Goal: Information Seeking & Learning: Learn about a topic

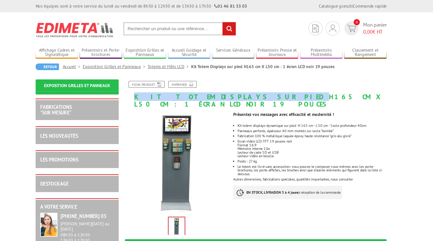
drag, startPoint x: 150, startPoint y: 77, endPoint x: 230, endPoint y: 77, distance: 79.7
click at [155, 77] on h1 "Kit Totem Displays sur pied H165 cm X L50 cm : 1 écran LCD noir 19 pouces" at bounding box center [253, 78] width 223 height 22
copy h1 "Kit Totem Displays sur pied"
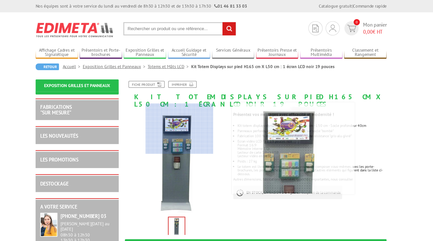
click at [155, 97] on div at bounding box center [190, 106] width 56 height 42
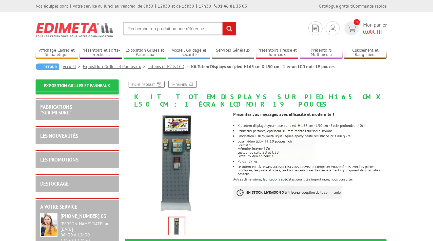
click at [155, 25] on input "text" at bounding box center [190, 23] width 93 height 11
paste input "KIT TOTEM DISPLAYS SUR PIED"
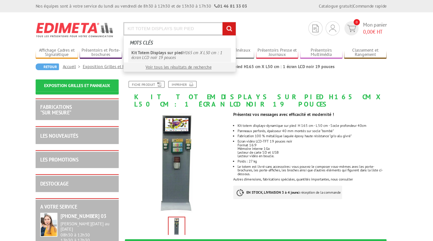
type input "KIT TOTEM DISPLAYS SUR PIED"
click at [155, 45] on link "Kit Totem Displays sur pied H165 cm X L50 cm : 1 écran LCD noir 19 pouces" at bounding box center [190, 45] width 85 height 12
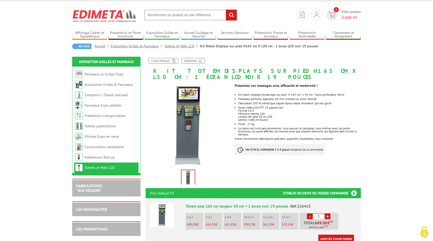
scroll to position [9, 0]
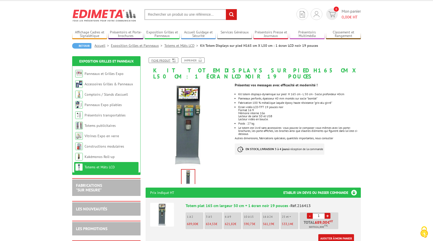
click at [161, 63] on link "Fiche produit" at bounding box center [164, 60] width 30 height 6
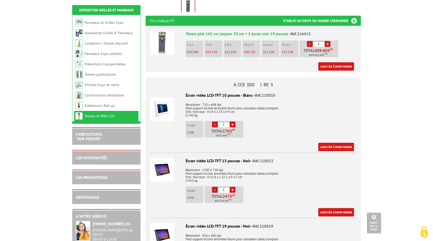
scroll to position [0, 0]
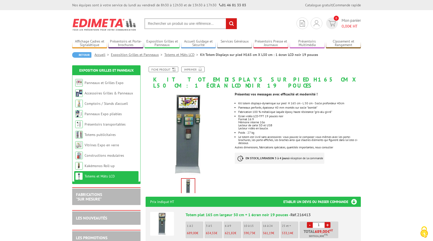
click at [170, 27] on input "text" at bounding box center [190, 23] width 93 height 11
click at [169, 27] on input "text" at bounding box center [190, 23] width 93 height 11
paste input "KIT TOTEM DISPLAYS SUR PIED"
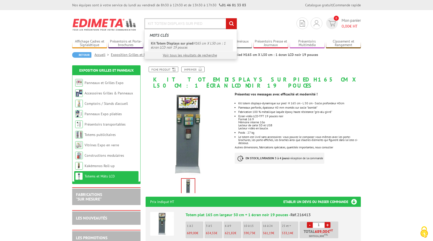
type input "KIT TOTEM DISPLAYS SUR PIED"
click at [201, 41] on link "Kit Totem Displays sur pied H165 cm X L50 cm : 1 écran LCD noir 19 pouces" at bounding box center [190, 45] width 85 height 12
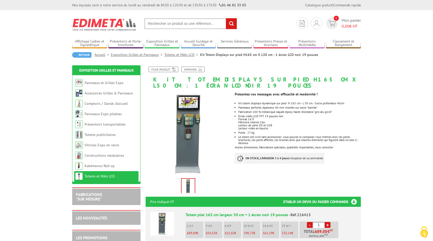
click at [202, 26] on input "text" at bounding box center [190, 23] width 93 height 11
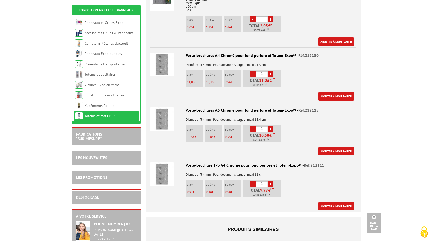
scroll to position [687, 0]
